Goal: Task Accomplishment & Management: Manage account settings

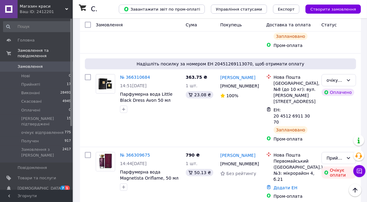
scroll to position [140, 0]
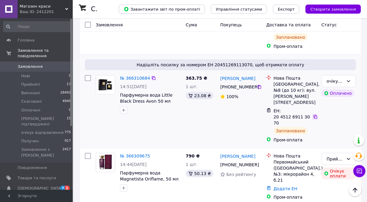
click at [314, 115] on icon at bounding box center [316, 117] width 4 height 4
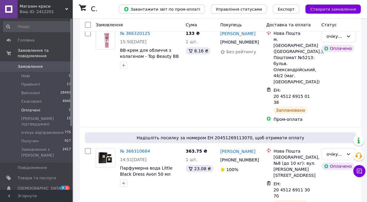
scroll to position [68, 0]
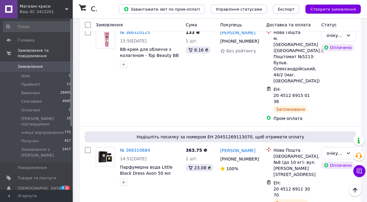
click at [22, 64] on span "Замовлення" at bounding box center [30, 66] width 25 height 5
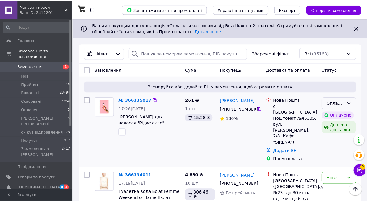
scroll to position [47, 0]
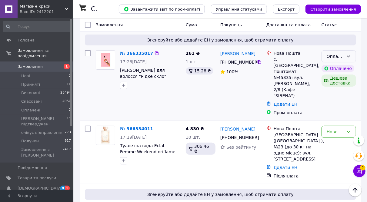
click at [347, 55] on icon at bounding box center [348, 56] width 5 height 5
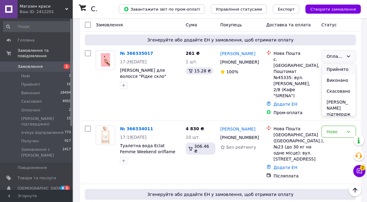
click at [342, 65] on li "Прийнято" at bounding box center [339, 69] width 34 height 11
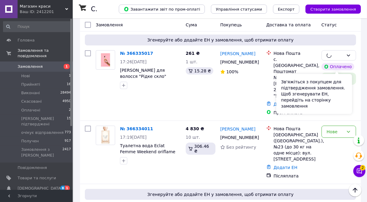
scroll to position [83, 0]
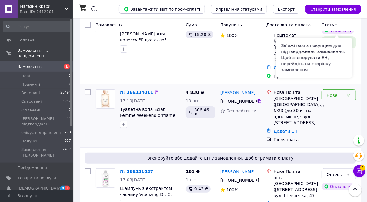
click at [340, 92] on div "Нове" at bounding box center [335, 95] width 17 height 7
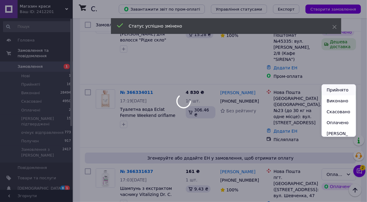
click at [342, 87] on li "Прийнято" at bounding box center [339, 90] width 34 height 11
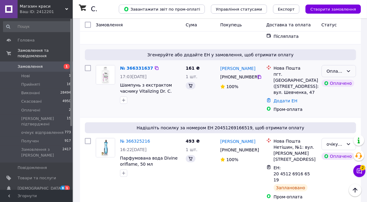
scroll to position [166, 0]
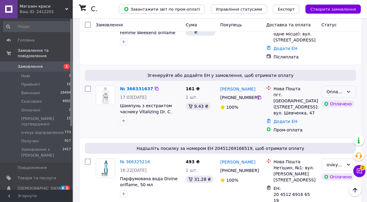
click at [337, 89] on div "Оплачено" at bounding box center [335, 92] width 17 height 7
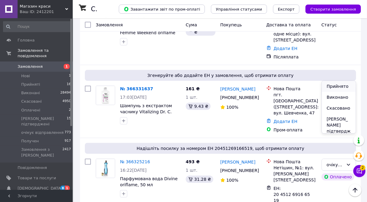
click at [334, 84] on li "Прийнято" at bounding box center [339, 86] width 34 height 11
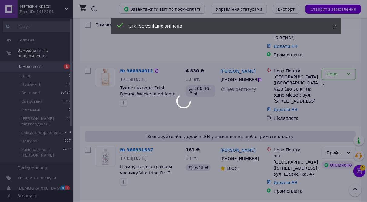
scroll to position [58, 0]
